Goal: Task Accomplishment & Management: Manage account settings

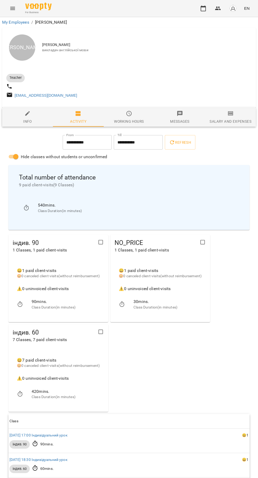
click at [206, 8] on icon "button" at bounding box center [203, 8] width 6 height 6
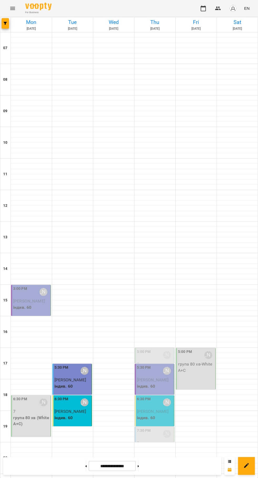
click at [85, 466] on icon at bounding box center [85, 467] width 1 height 2
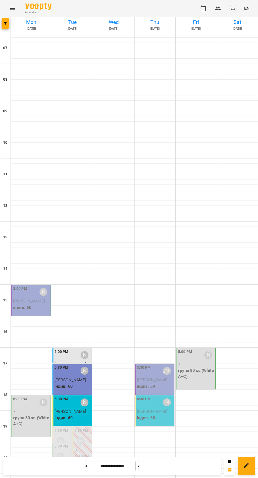
click at [85, 466] on icon at bounding box center [85, 467] width 1 height 2
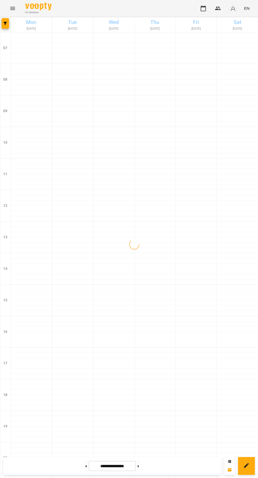
click at [72, 459] on div "**********" at bounding box center [112, 466] width 218 height 18
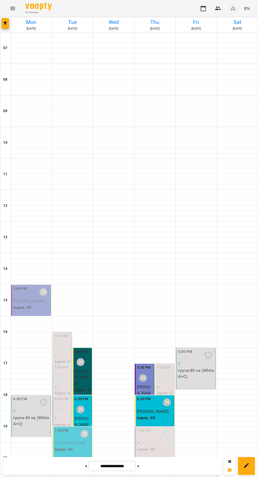
click at [85, 464] on button at bounding box center [85, 467] width 1 height 12
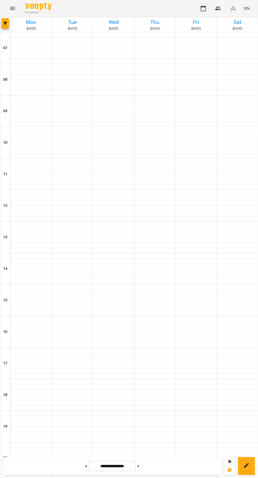
click at [85, 466] on icon at bounding box center [85, 467] width 1 height 2
click at [107, 466] on input "**********" at bounding box center [112, 466] width 47 height 10
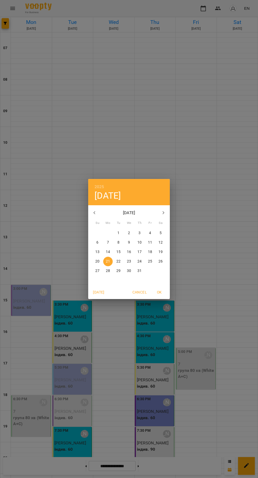
click at [93, 213] on icon "button" at bounding box center [94, 213] width 6 height 6
click at [96, 215] on icon "button" at bounding box center [94, 213] width 6 height 6
click at [150, 271] on p "30" at bounding box center [150, 271] width 4 height 5
type input "**********"
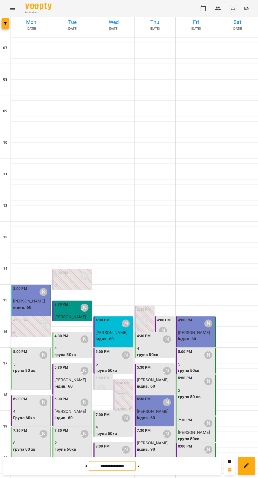
scroll to position [51, 0]
click at [71, 346] on p "4" at bounding box center [72, 349] width 36 height 6
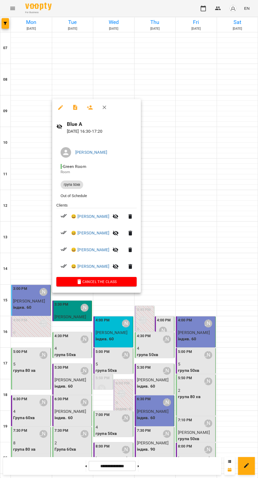
click at [75, 433] on div at bounding box center [129, 239] width 258 height 478
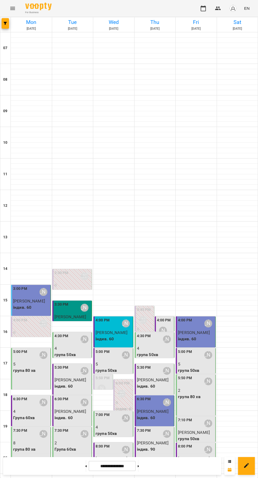
click at [27, 409] on p "4" at bounding box center [31, 412] width 36 height 6
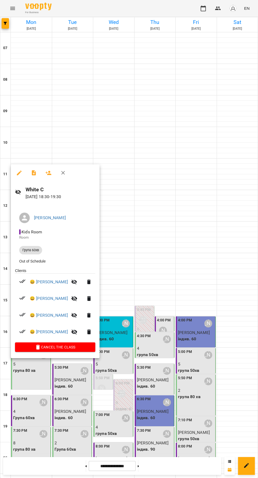
click at [158, 434] on div at bounding box center [129, 239] width 258 height 478
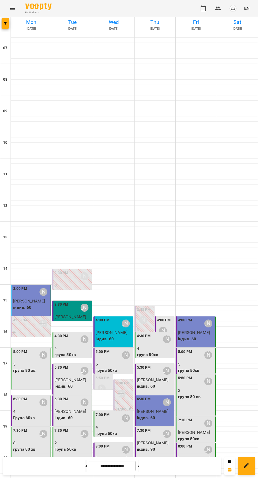
click at [117, 425] on p "4" at bounding box center [113, 428] width 36 height 6
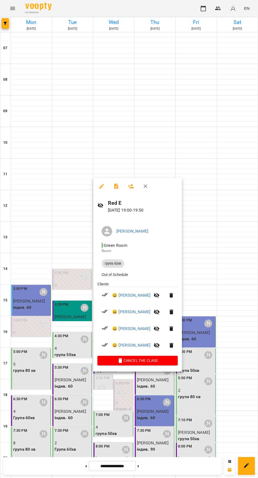
click at [111, 206] on h6 "Red E" at bounding box center [143, 203] width 70 height 8
click at [111, 201] on h6 "Red E" at bounding box center [143, 203] width 70 height 8
click at [120, 206] on h6 "Red E" at bounding box center [143, 203] width 70 height 8
click at [114, 188] on icon "button" at bounding box center [116, 186] width 4 height 5
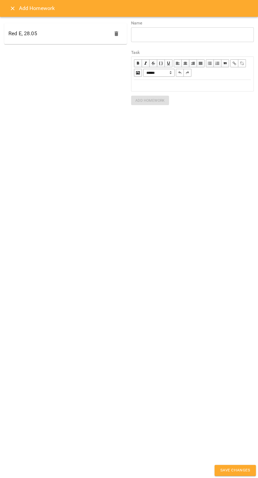
click at [37, 36] on div "Red E, 28.05" at bounding box center [65, 33] width 123 height 21
type textarea "**********"
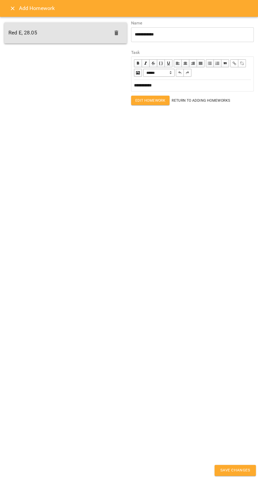
click at [13, 12] on button "Close" at bounding box center [12, 8] width 13 height 13
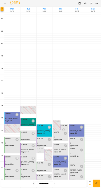
scroll to position [51, 0]
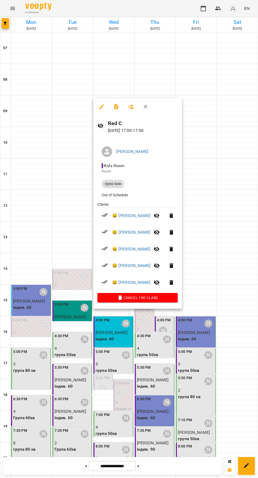
click at [115, 124] on h6 "Red C" at bounding box center [143, 123] width 70 height 8
click at [113, 106] on icon "button" at bounding box center [116, 107] width 6 height 6
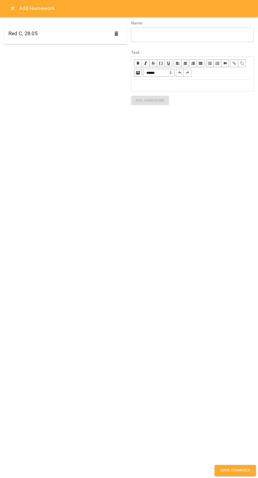
click at [19, 34] on h6 "Red C, 28.05" at bounding box center [22, 33] width 29 height 8
type textarea "**********"
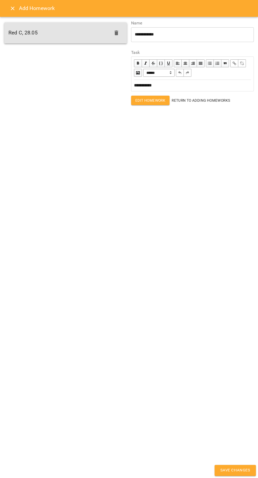
click at [14, 9] on icon "Close" at bounding box center [12, 8] width 6 height 6
